Goal: Task Accomplishment & Management: Manage account settings

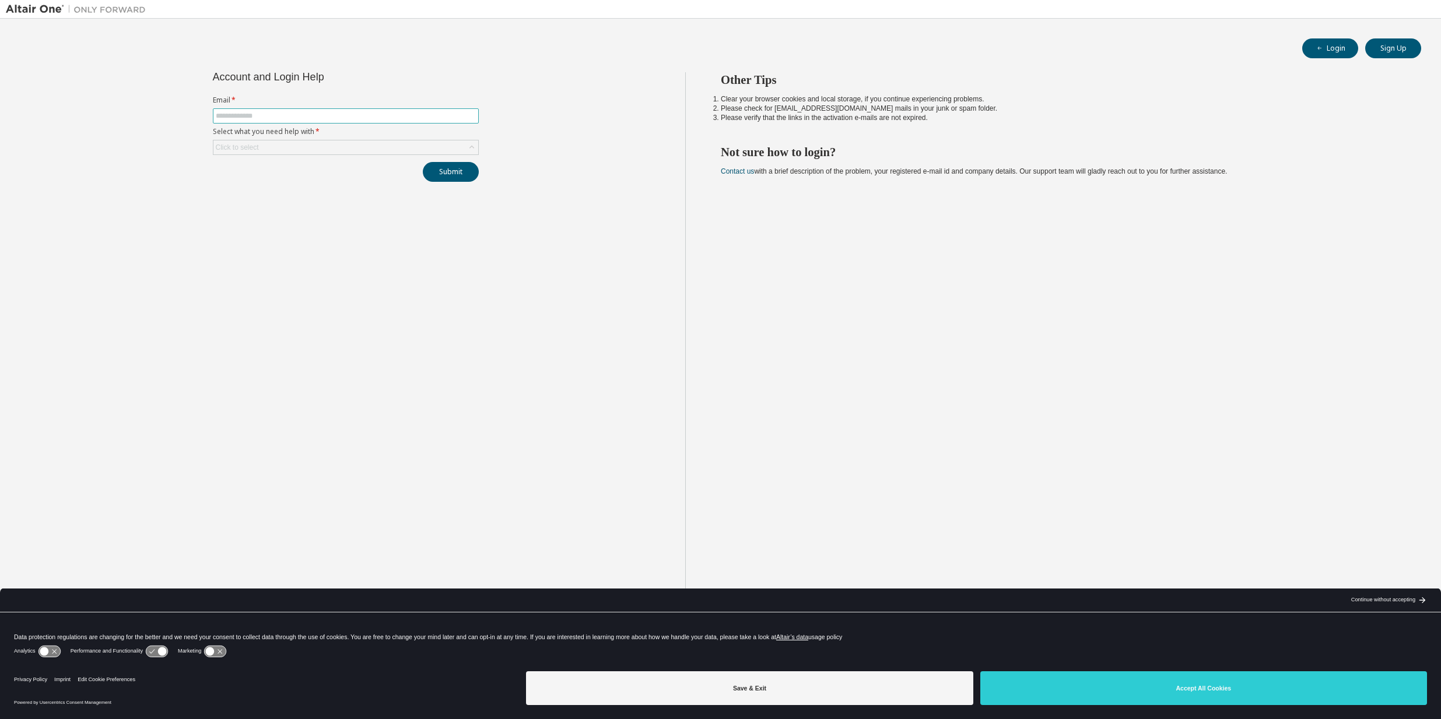
click at [255, 112] on input "text" at bounding box center [346, 115] width 260 height 9
type input "**********"
click at [332, 150] on div "Click to select" at bounding box center [345, 148] width 265 height 14
click at [304, 187] on li "I forgot my password" at bounding box center [345, 180] width 262 height 15
click at [462, 177] on button "Submit" at bounding box center [451, 172] width 56 height 20
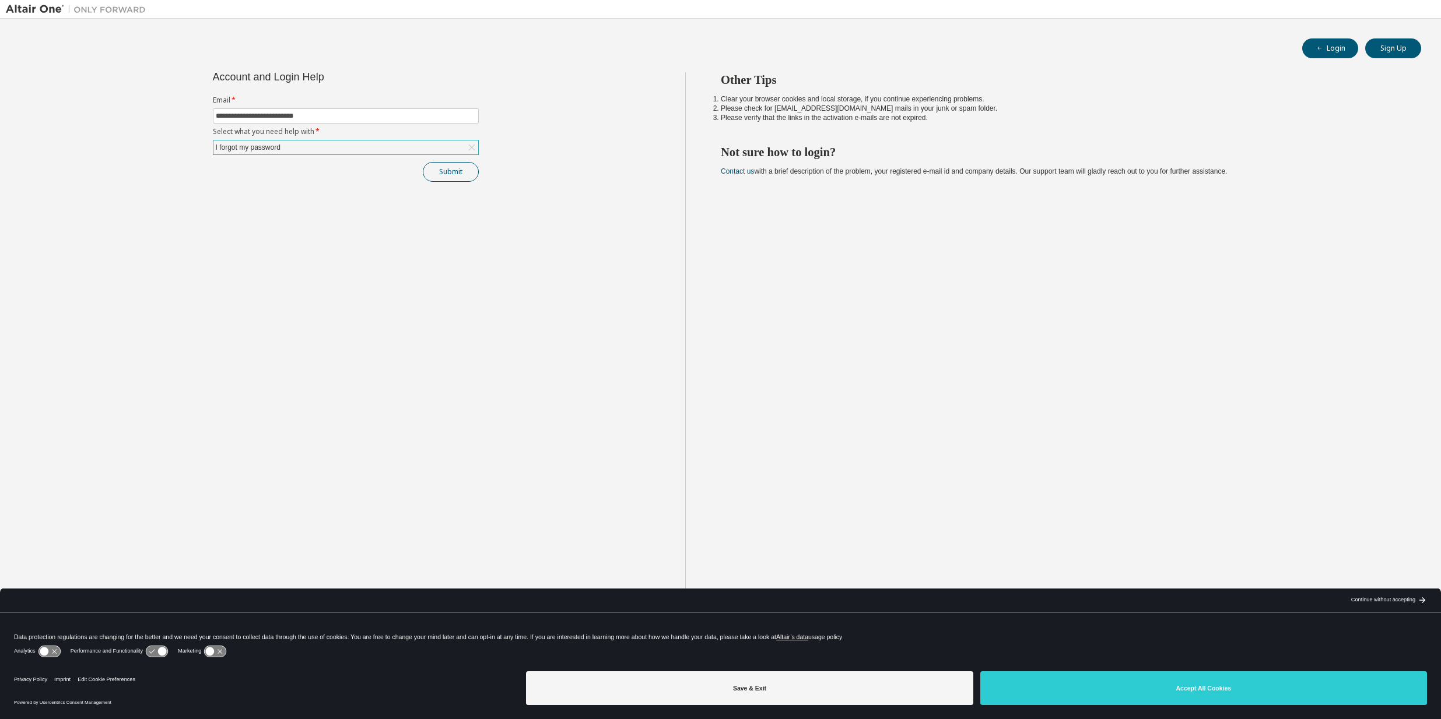
click at [450, 173] on button "Submit" at bounding box center [451, 172] width 56 height 20
click at [438, 177] on button "Submit" at bounding box center [451, 172] width 56 height 20
click at [448, 166] on button "Submit" at bounding box center [451, 172] width 56 height 20
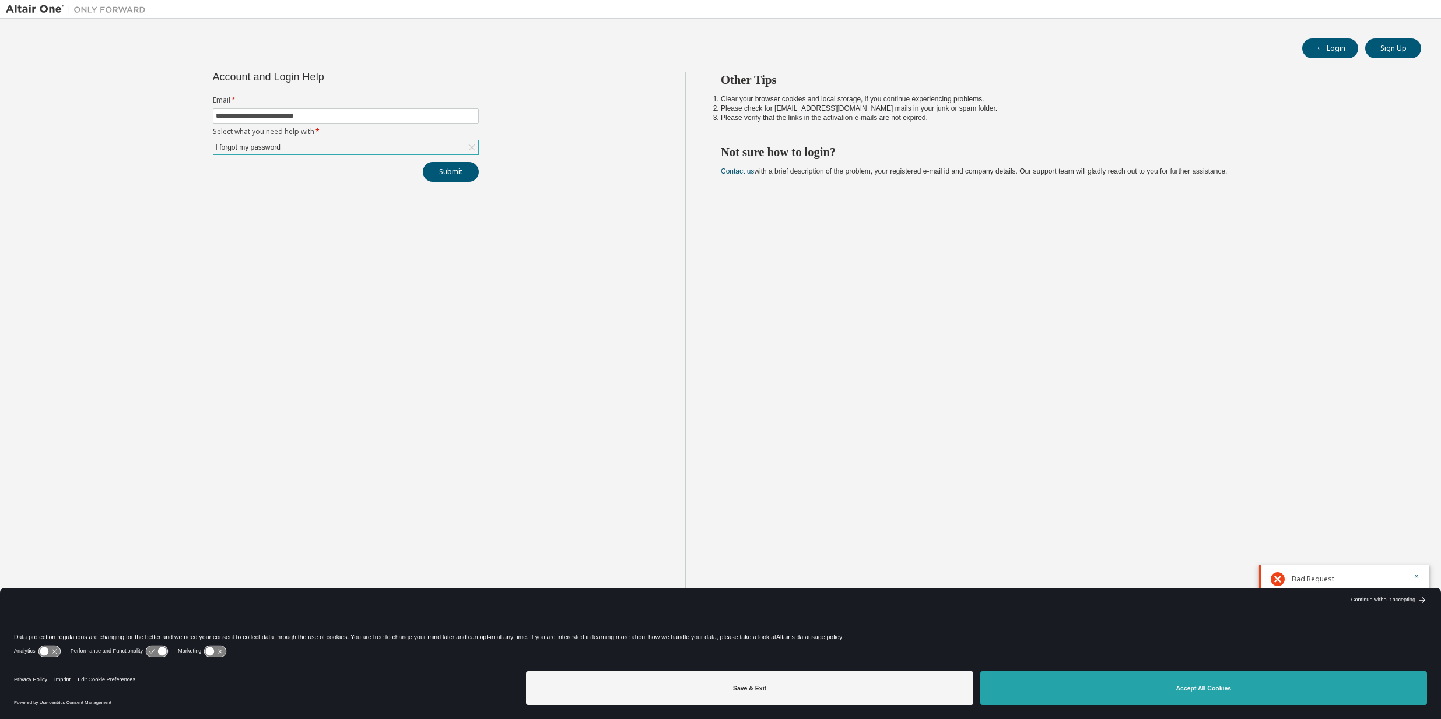
click at [1101, 694] on button "Accept All Cookies" at bounding box center [1203, 689] width 447 height 34
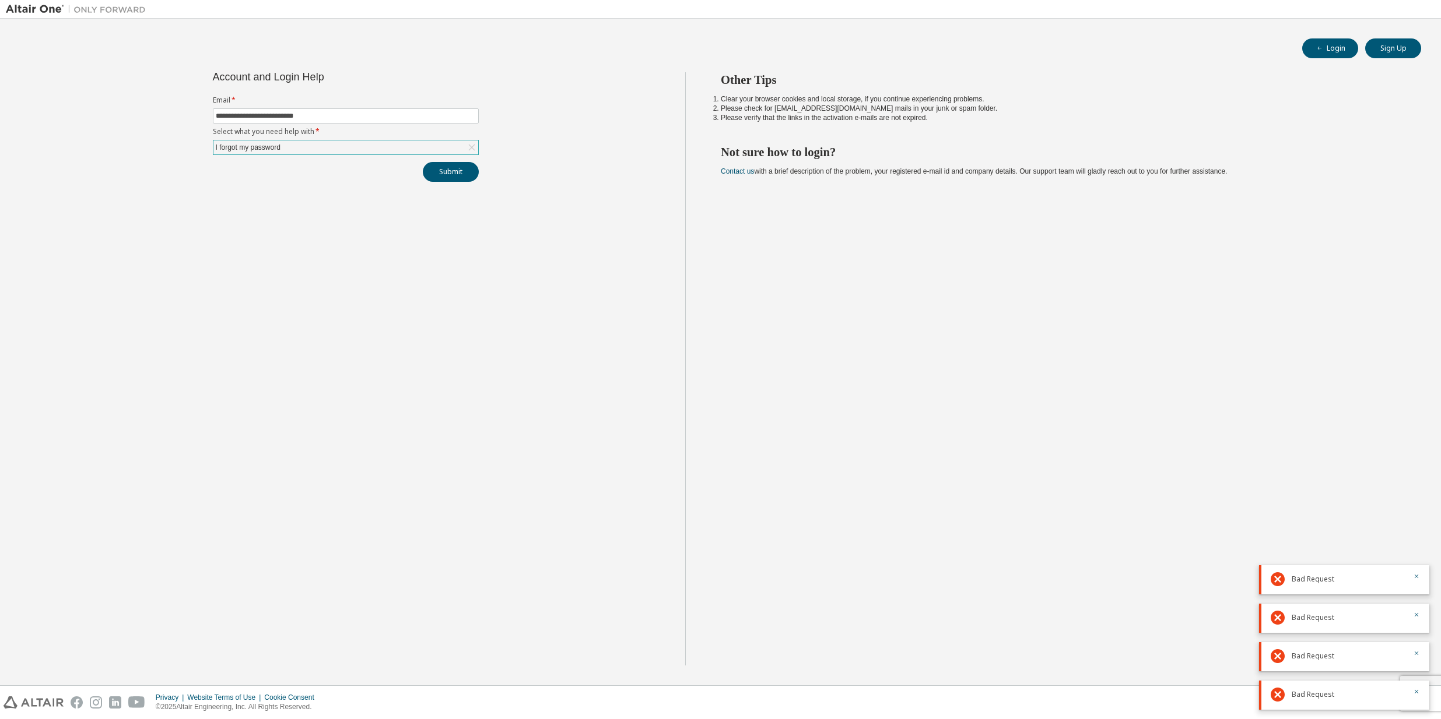
click at [1305, 689] on div "Bad Request" at bounding box center [1348, 695] width 114 height 14
click at [1357, 577] on div "Bad Request" at bounding box center [1348, 580] width 114 height 14
click at [1420, 580] on div "Bad Request" at bounding box center [1344, 580] width 170 height 29
click at [1417, 577] on icon "button" at bounding box center [1416, 576] width 7 height 7
click at [1416, 610] on div "Bad Request" at bounding box center [1344, 618] width 170 height 29
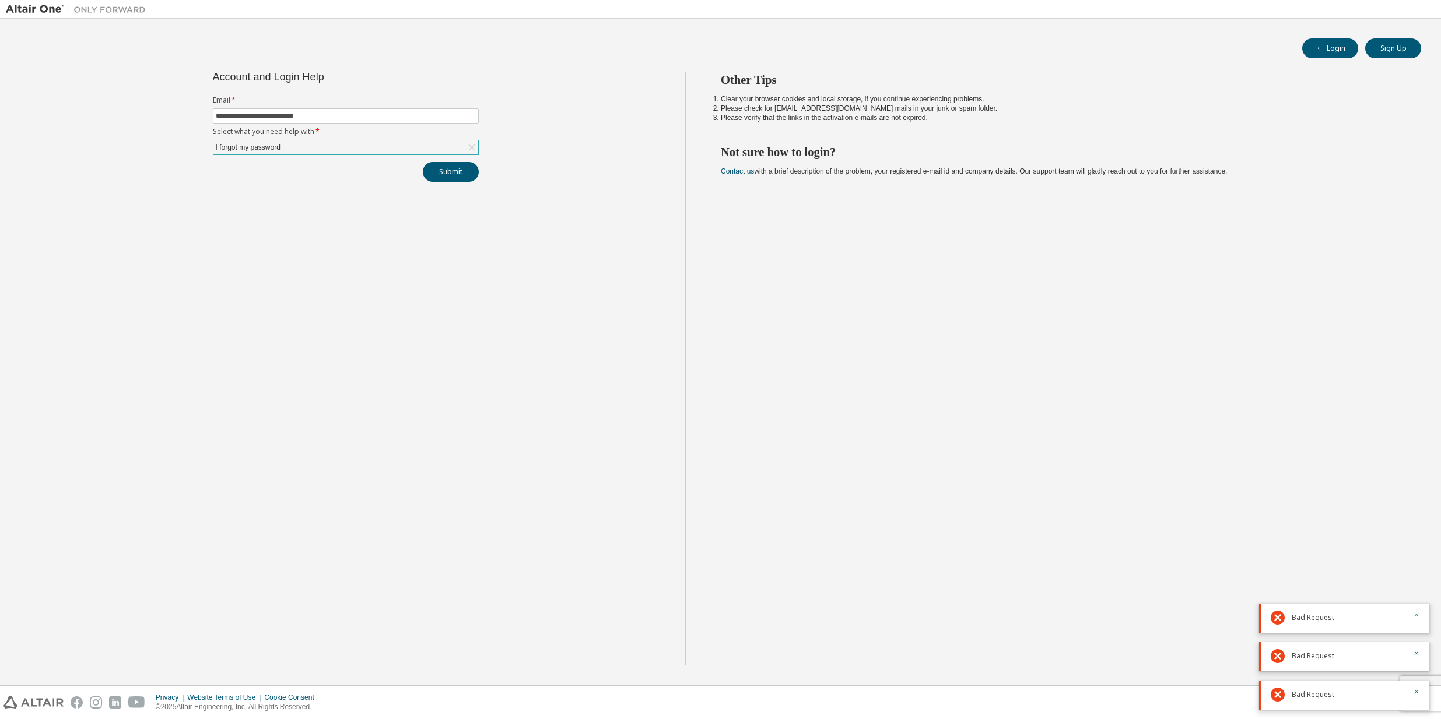
click at [1418, 617] on icon "button" at bounding box center [1416, 615] width 4 height 4
click at [1417, 653] on icon "button" at bounding box center [1416, 653] width 7 height 7
click at [1417, 692] on icon "button" at bounding box center [1416, 692] width 7 height 7
click at [454, 182] on div "**********" at bounding box center [345, 369] width 679 height 594
click at [454, 175] on button "Submit" at bounding box center [451, 172] width 56 height 20
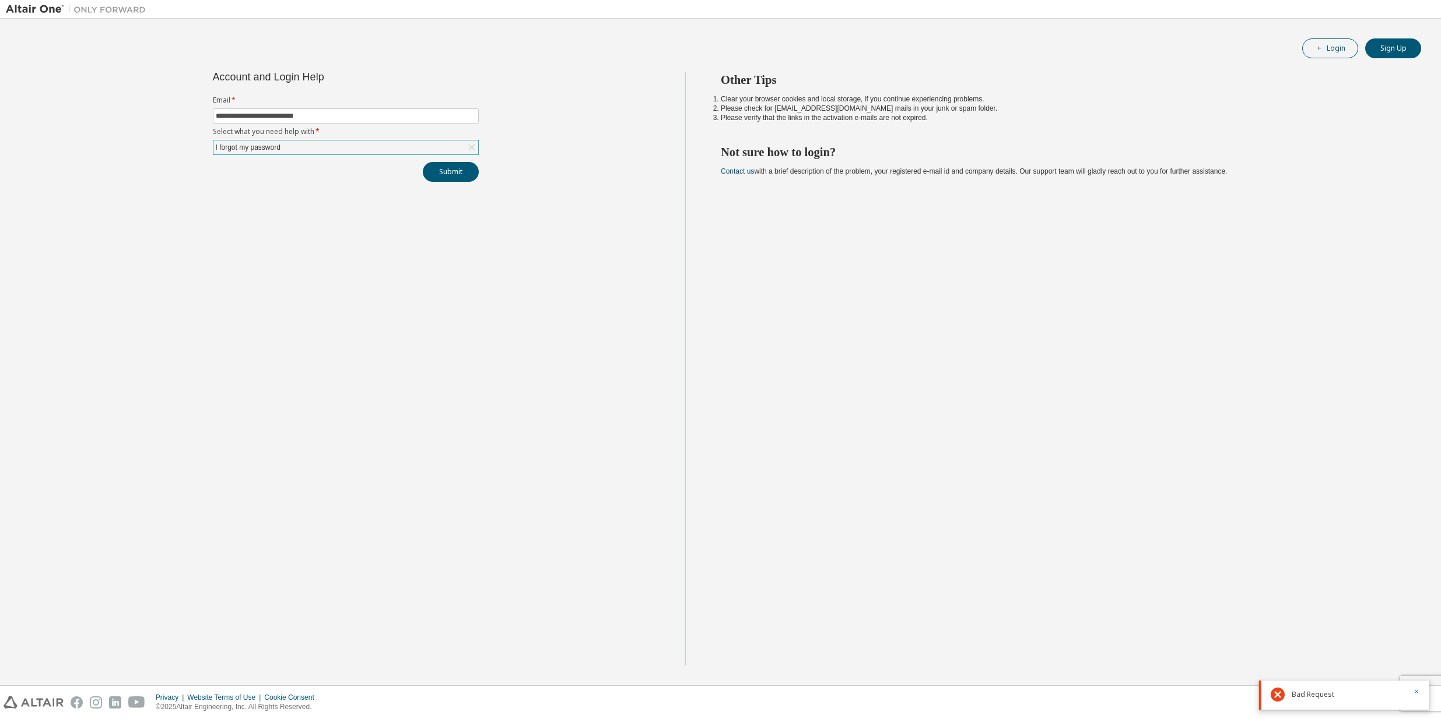
click at [1341, 49] on button "Login" at bounding box center [1330, 48] width 56 height 20
click at [297, 107] on form "Email * Select what you need help with * Click to select" at bounding box center [346, 125] width 266 height 59
click at [297, 116] on input "text" at bounding box center [346, 115] width 260 height 9
type input "**********"
click at [300, 143] on div "Click to select" at bounding box center [345, 148] width 265 height 14
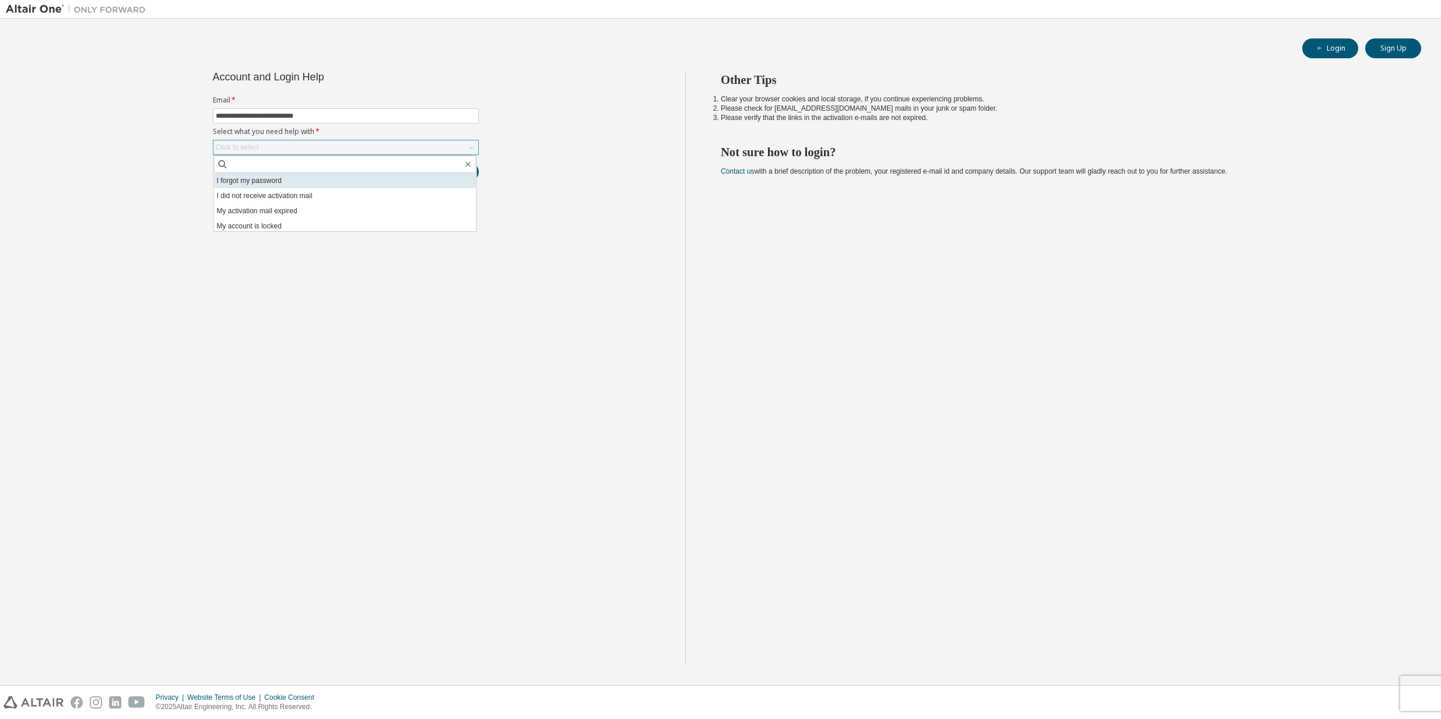
click at [311, 178] on li "I forgot my password" at bounding box center [345, 180] width 262 height 15
click at [463, 178] on button "Submit" at bounding box center [451, 172] width 56 height 20
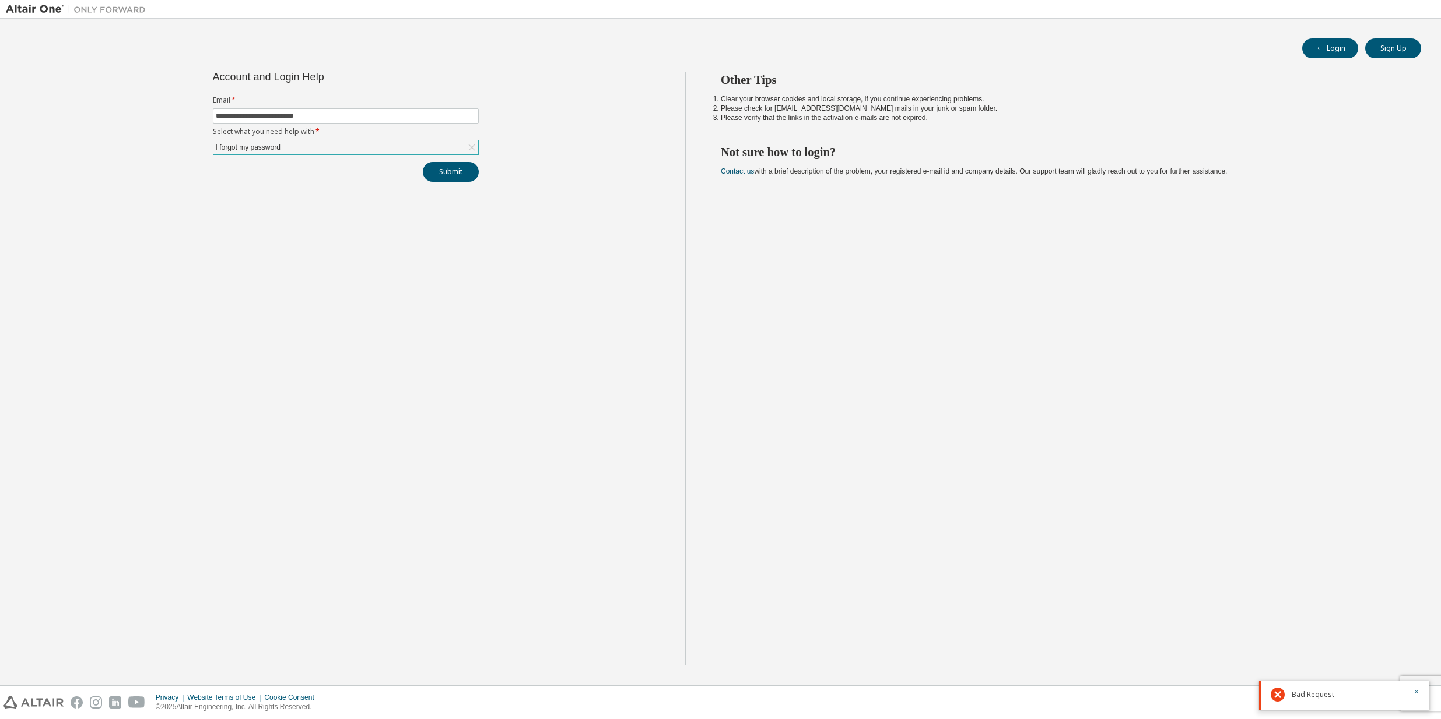
click at [1385, 705] on div "Bad Request" at bounding box center [1344, 695] width 170 height 29
click at [1316, 693] on span "Bad Request" at bounding box center [1312, 694] width 43 height 9
